Goal: Find specific page/section: Find specific page/section

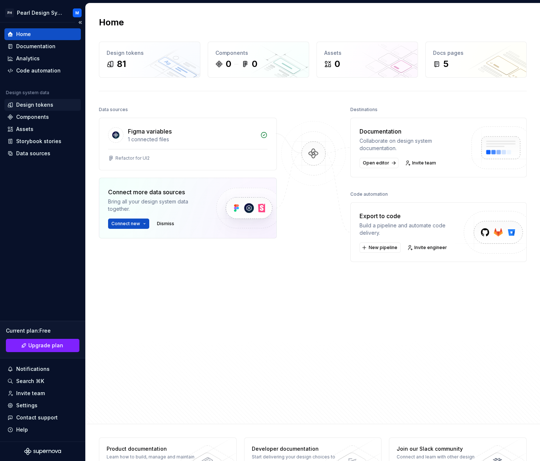
click at [32, 105] on div "Design tokens" at bounding box center [34, 104] width 37 height 7
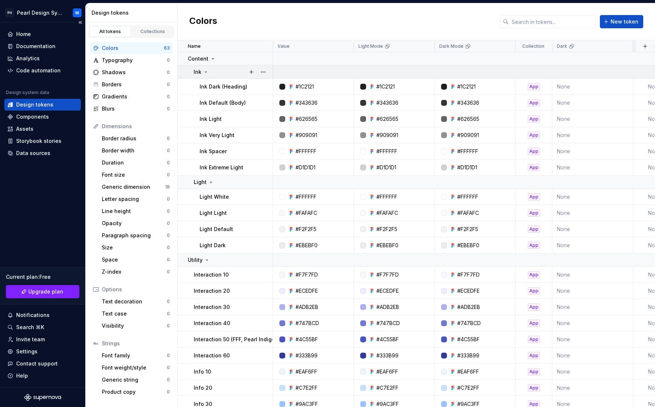
click at [205, 71] on icon at bounding box center [206, 72] width 6 height 6
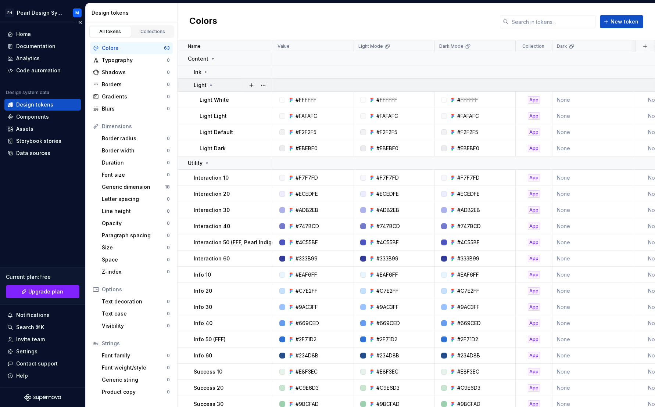
click at [210, 85] on icon at bounding box center [211, 85] width 2 height 1
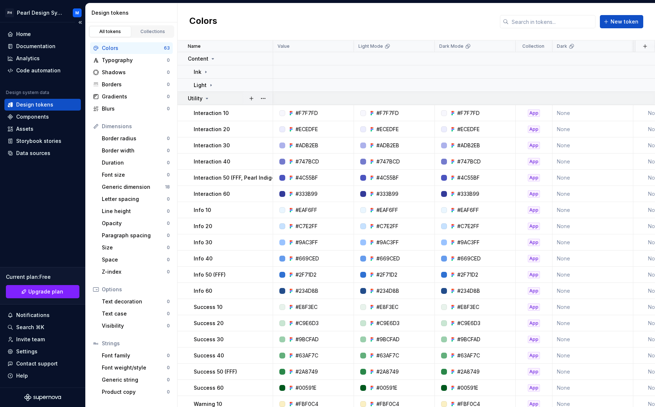
click at [205, 98] on icon at bounding box center [207, 99] width 6 height 6
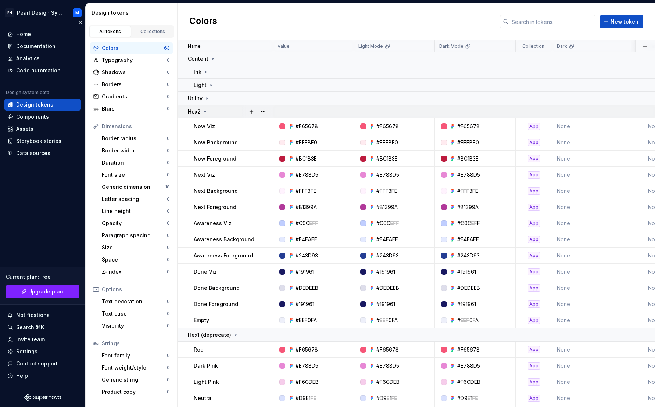
click at [206, 113] on icon at bounding box center [205, 112] width 6 height 6
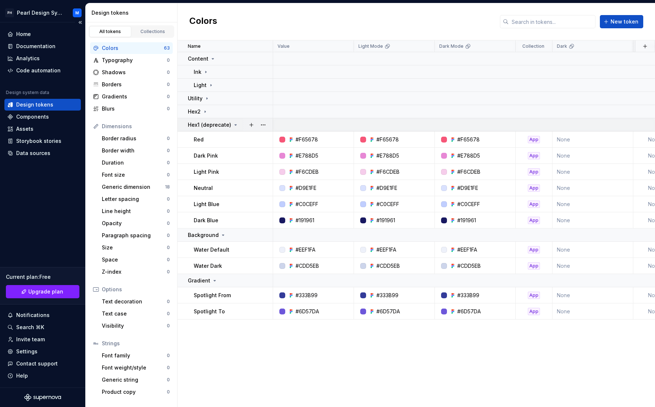
click at [236, 125] on icon at bounding box center [236, 125] width 6 height 6
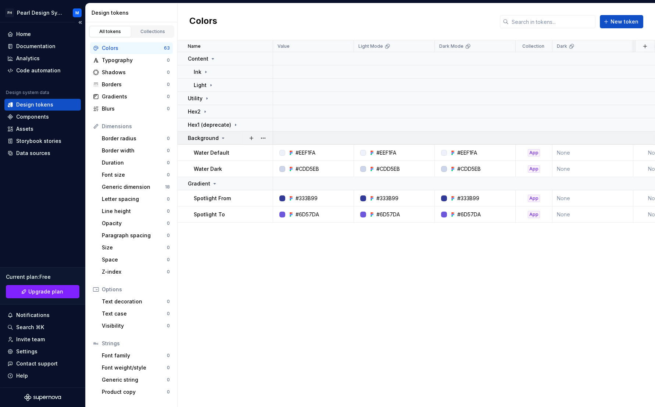
click at [222, 138] on icon at bounding box center [223, 138] width 2 height 1
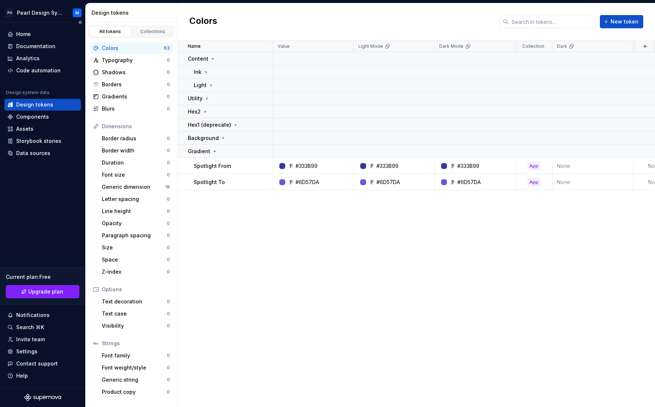
drag, startPoint x: 212, startPoint y: 150, endPoint x: 407, endPoint y: 167, distance: 195.5
click at [212, 150] on icon at bounding box center [215, 151] width 6 height 6
